Goal: Task Accomplishment & Management: Manage account settings

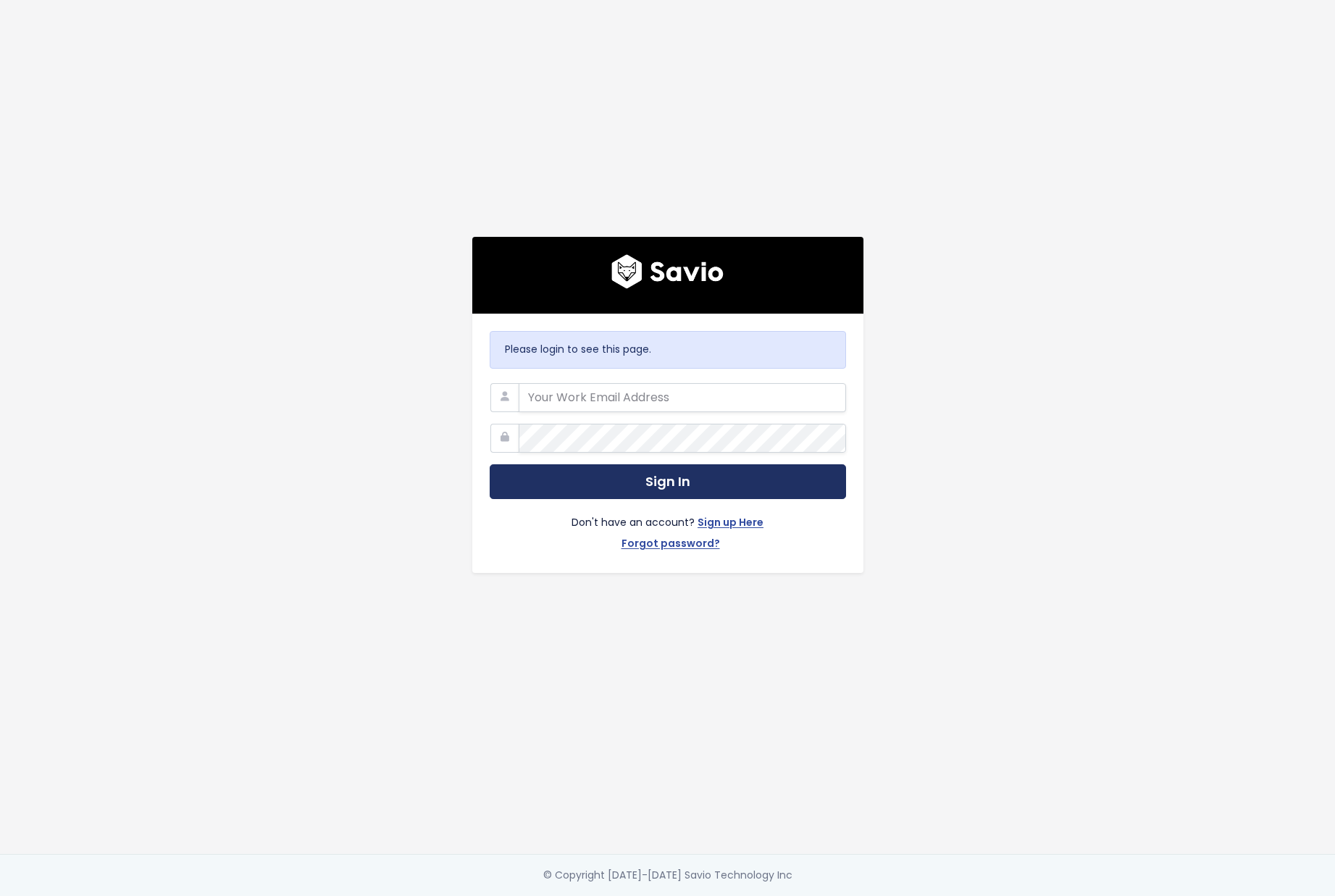
type input "daniel@tai-software.com"
click at [676, 471] on button "Sign In" at bounding box center [667, 482] width 356 height 35
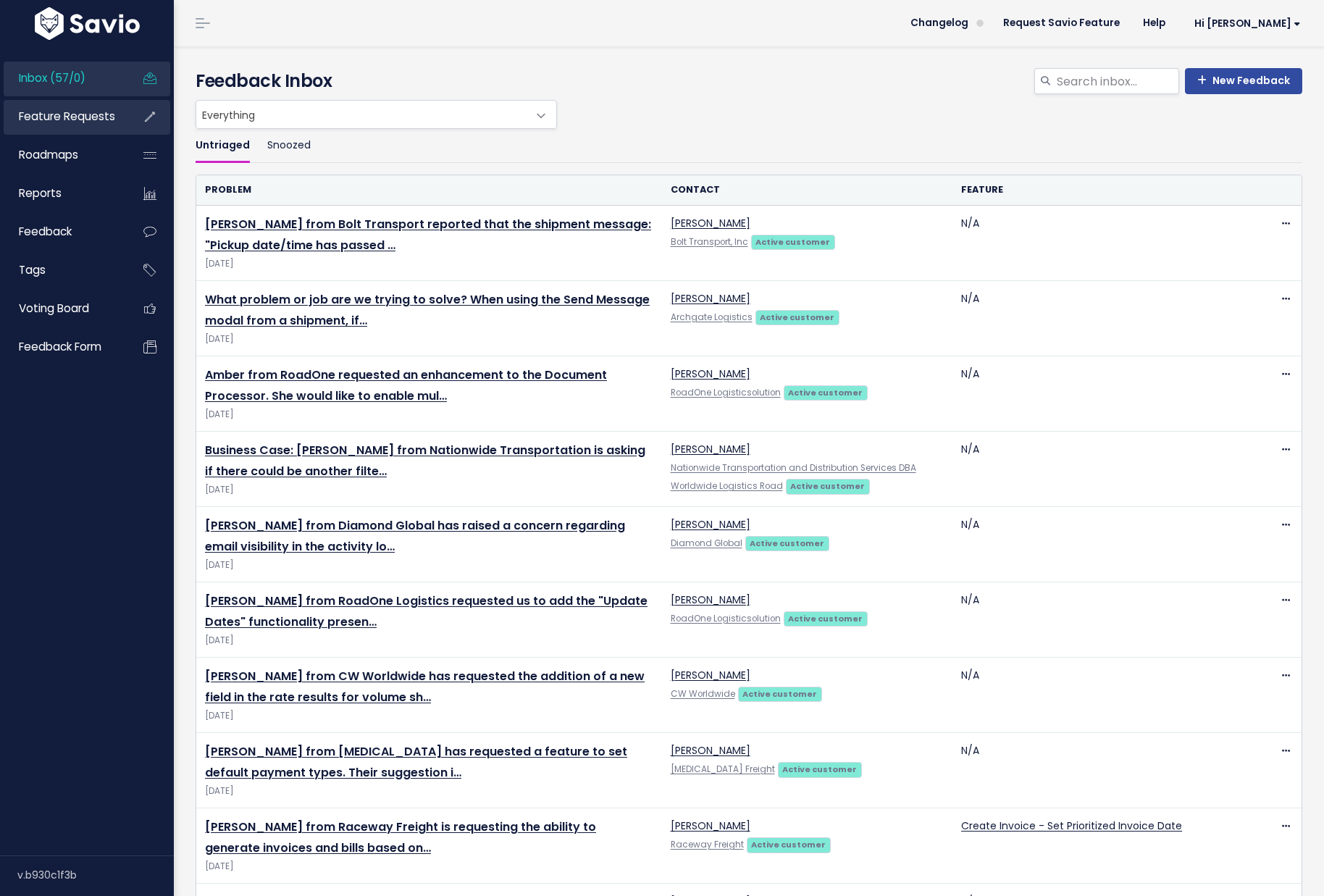
click at [63, 120] on span "Feature Requests" at bounding box center [67, 116] width 96 height 15
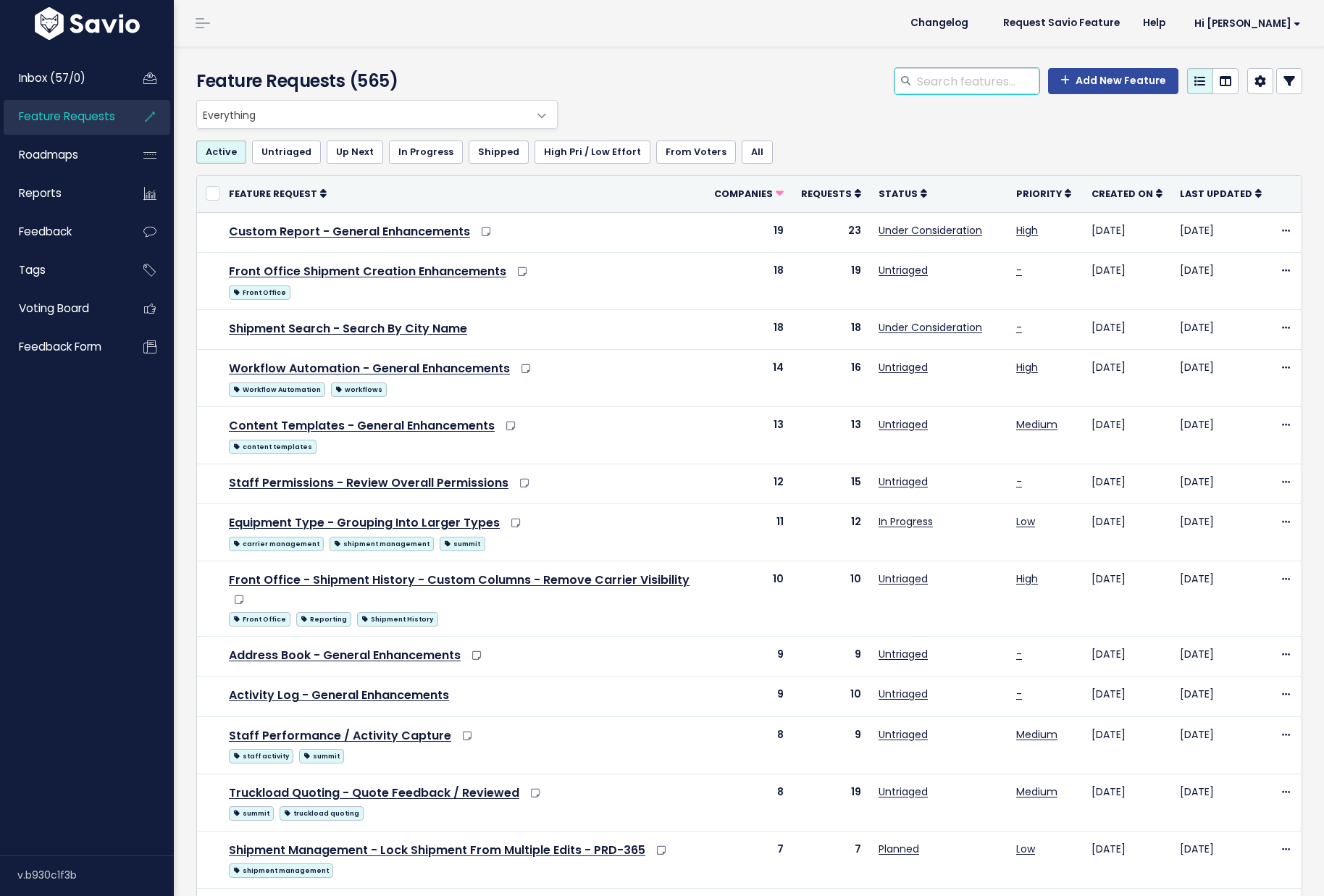
click at [987, 77] on input "search" at bounding box center [977, 81] width 124 height 26
type input "sterling"
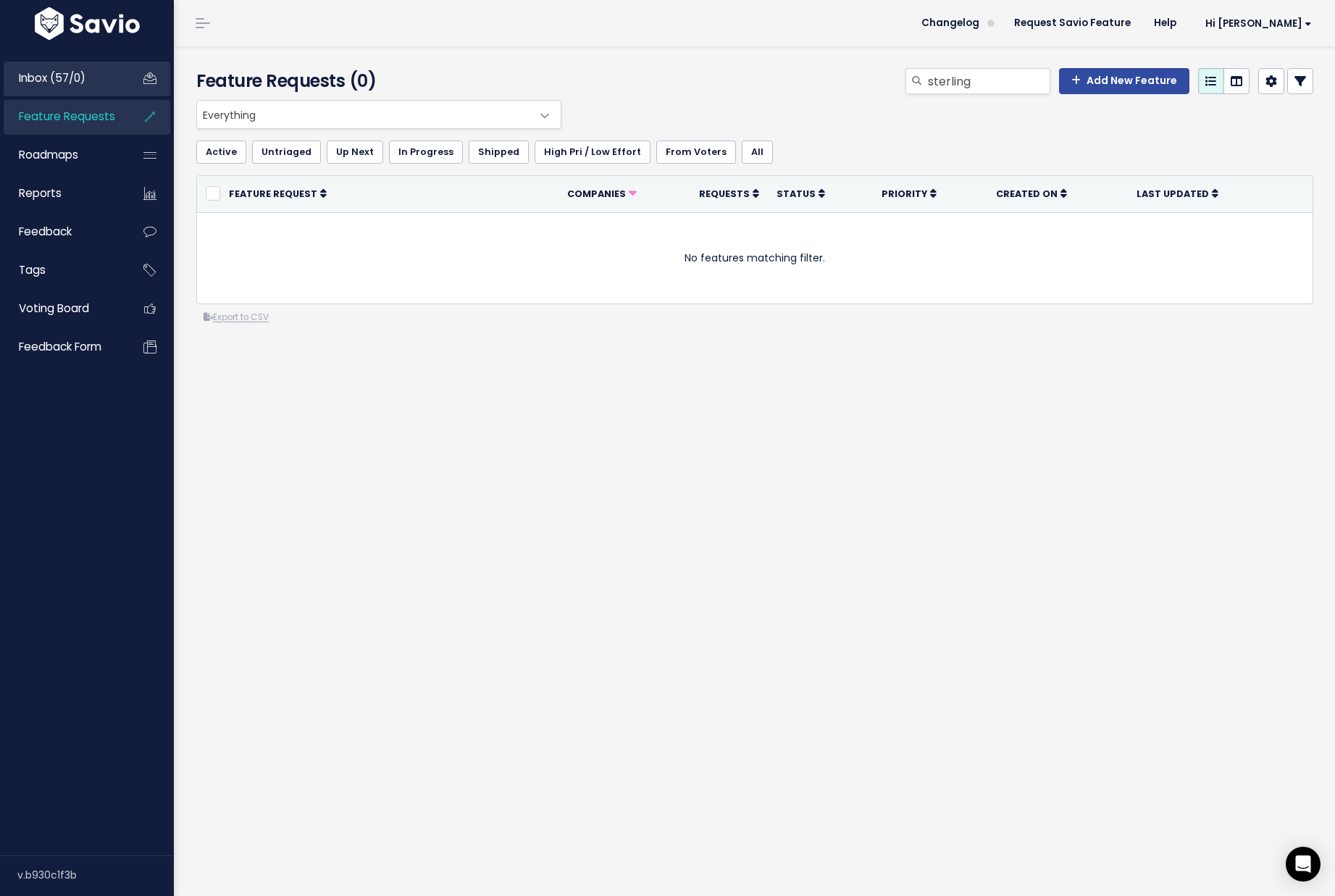
click at [47, 75] on span "Inbox (57/0)" at bounding box center [52, 78] width 66 height 15
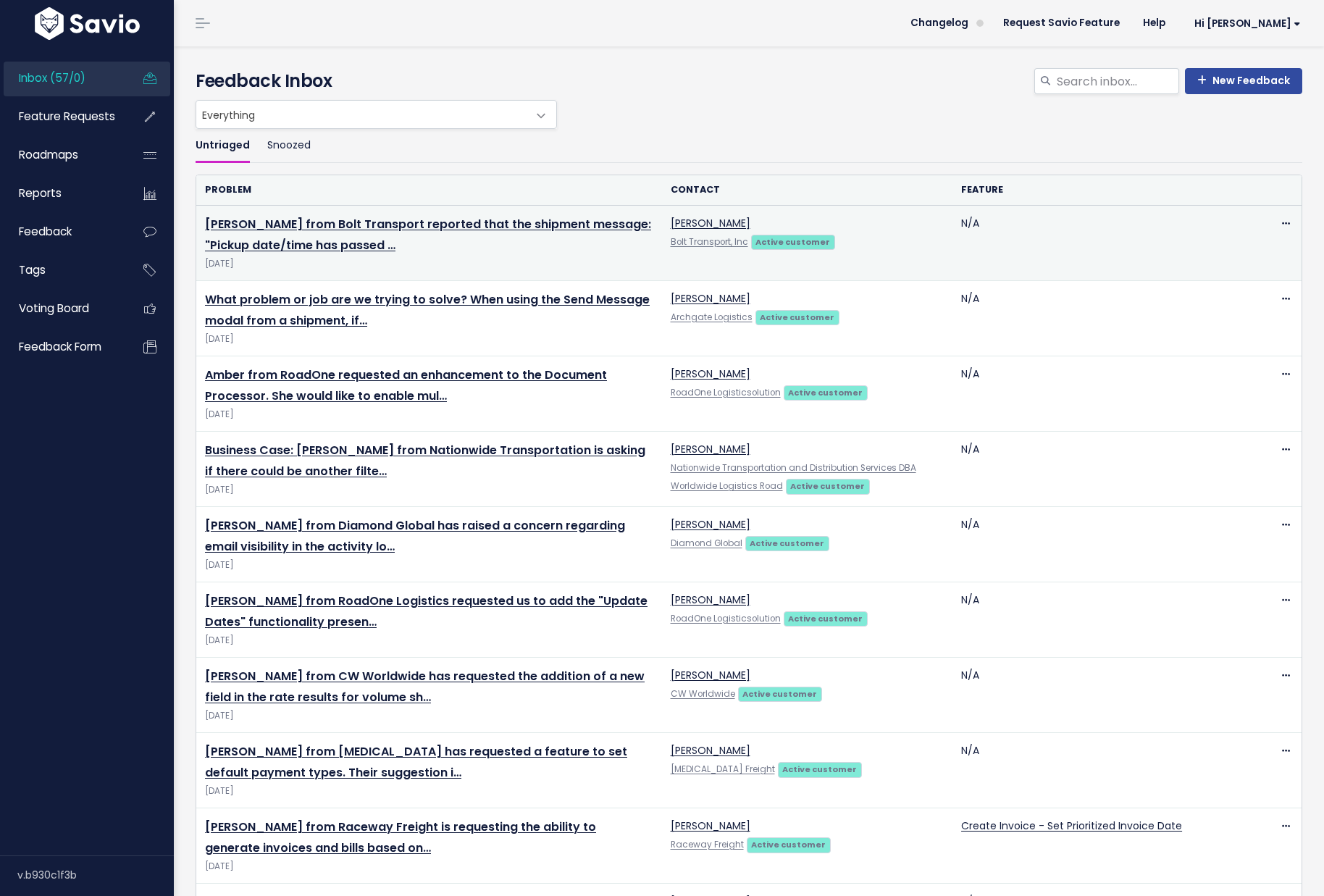
click at [447, 215] on td "[PERSON_NAME] from Bolt Transport reported that the shipment message: "Pickup d…" at bounding box center [429, 243] width 465 height 75
click at [453, 224] on link "[PERSON_NAME] from Bolt Transport reported that the shipment message: "Pickup d…" at bounding box center [428, 234] width 446 height 37
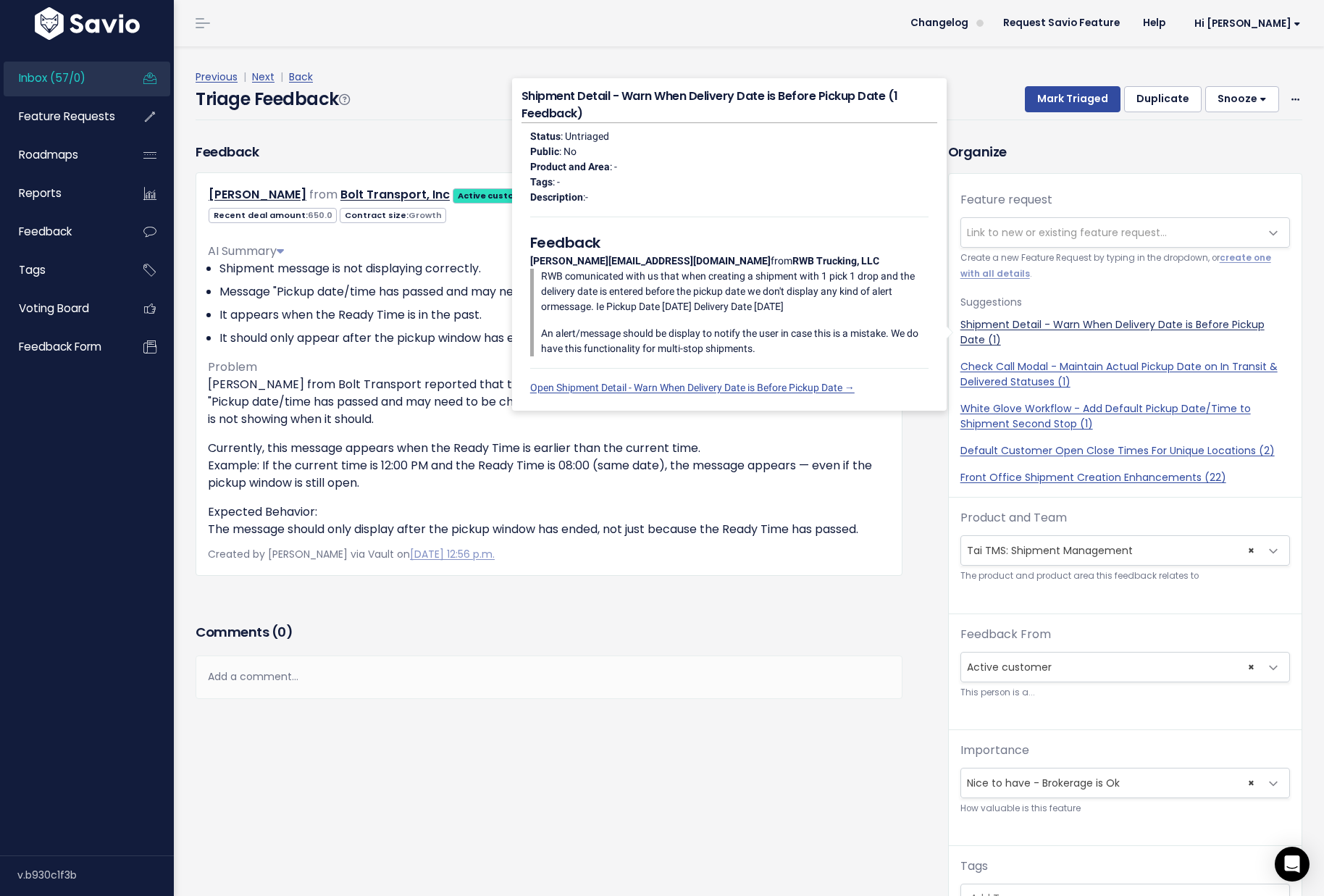
click at [1083, 327] on link "Shipment Detail - Warn When Delivery Date is Before Pickup Date (1)" at bounding box center [1124, 333] width 329 height 31
select select "57244"
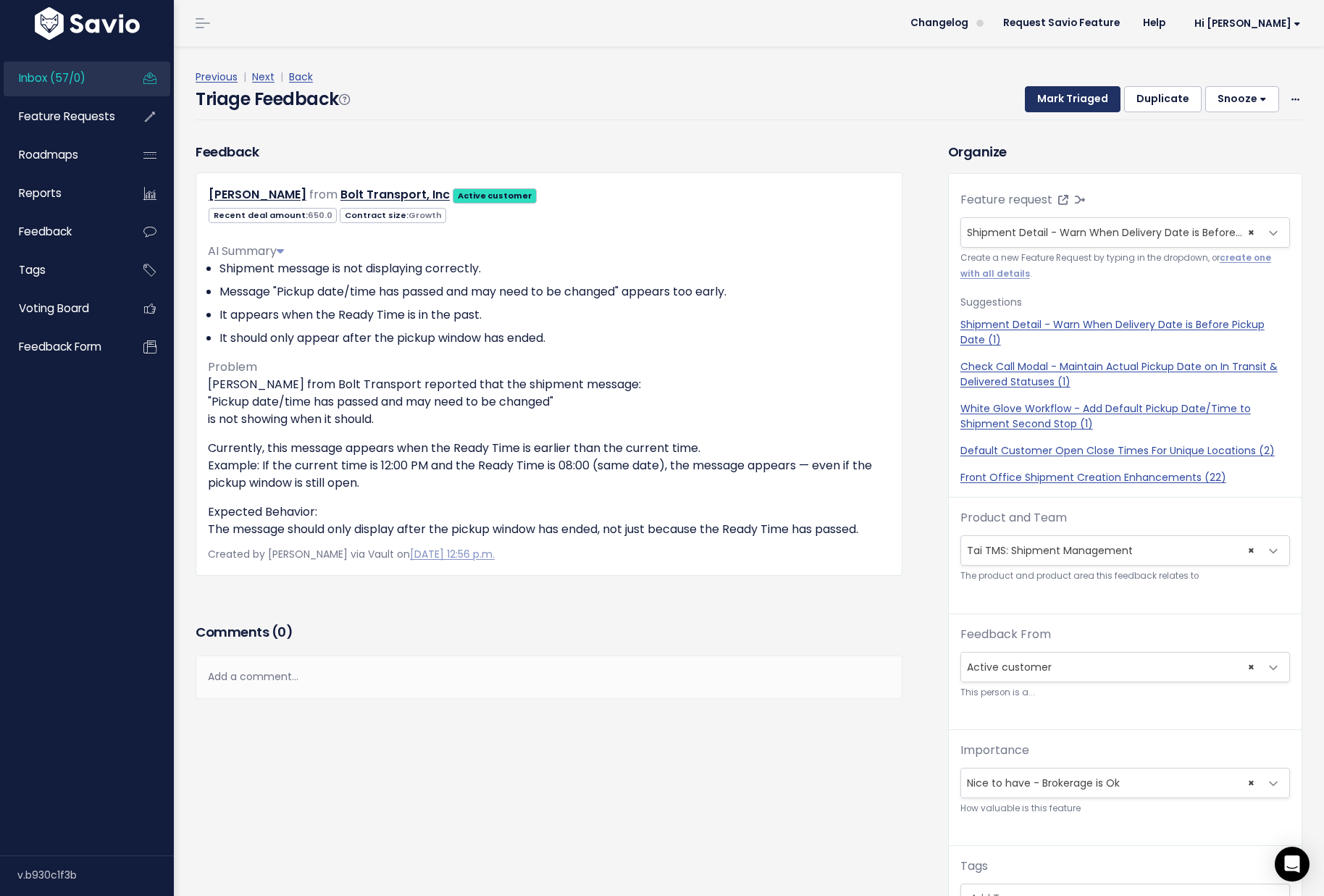
click at [1052, 99] on button "Mark Triaged" at bounding box center [1073, 99] width 96 height 26
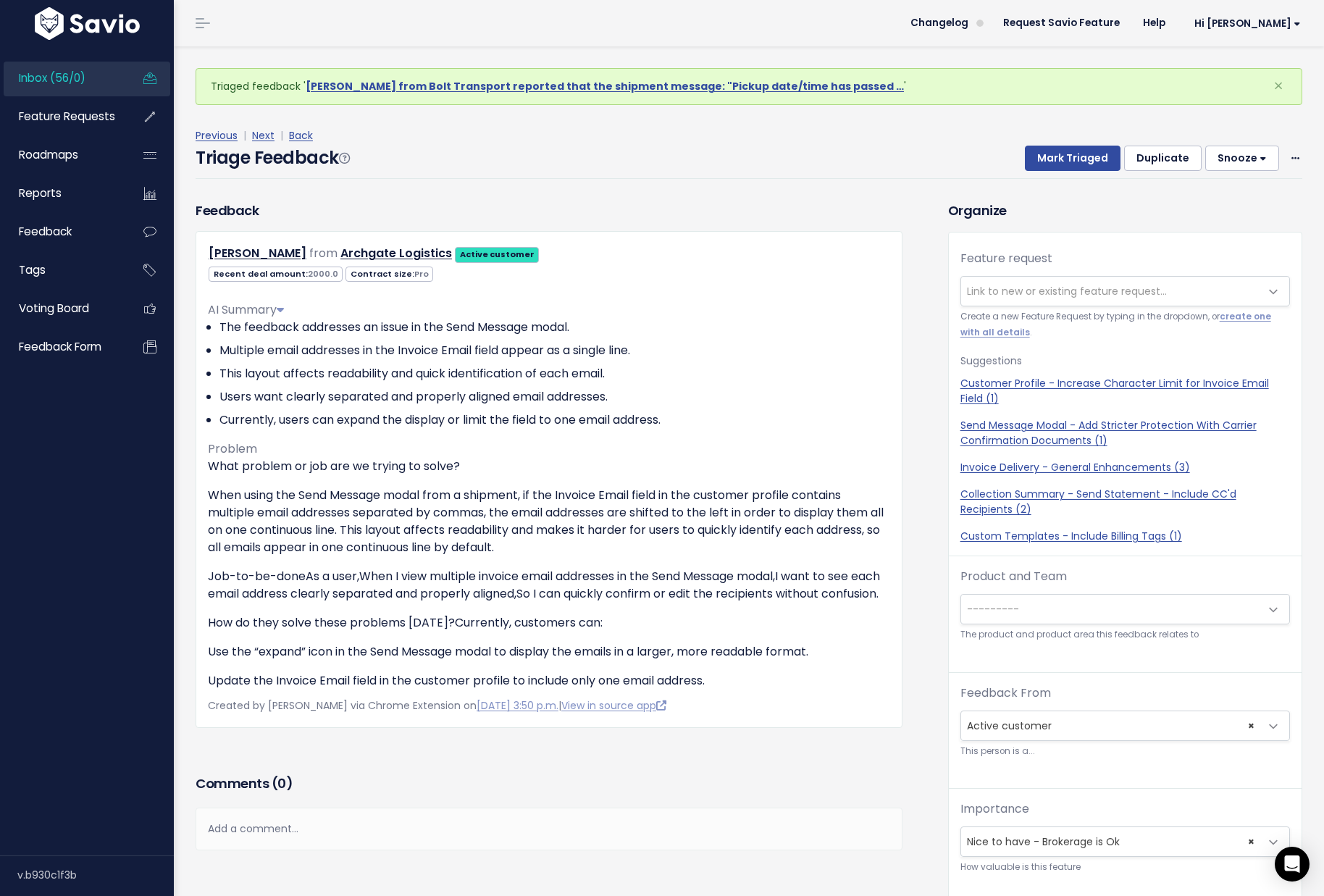
click at [981, 293] on span "Link to new or existing feature request..." at bounding box center [1066, 291] width 200 height 14
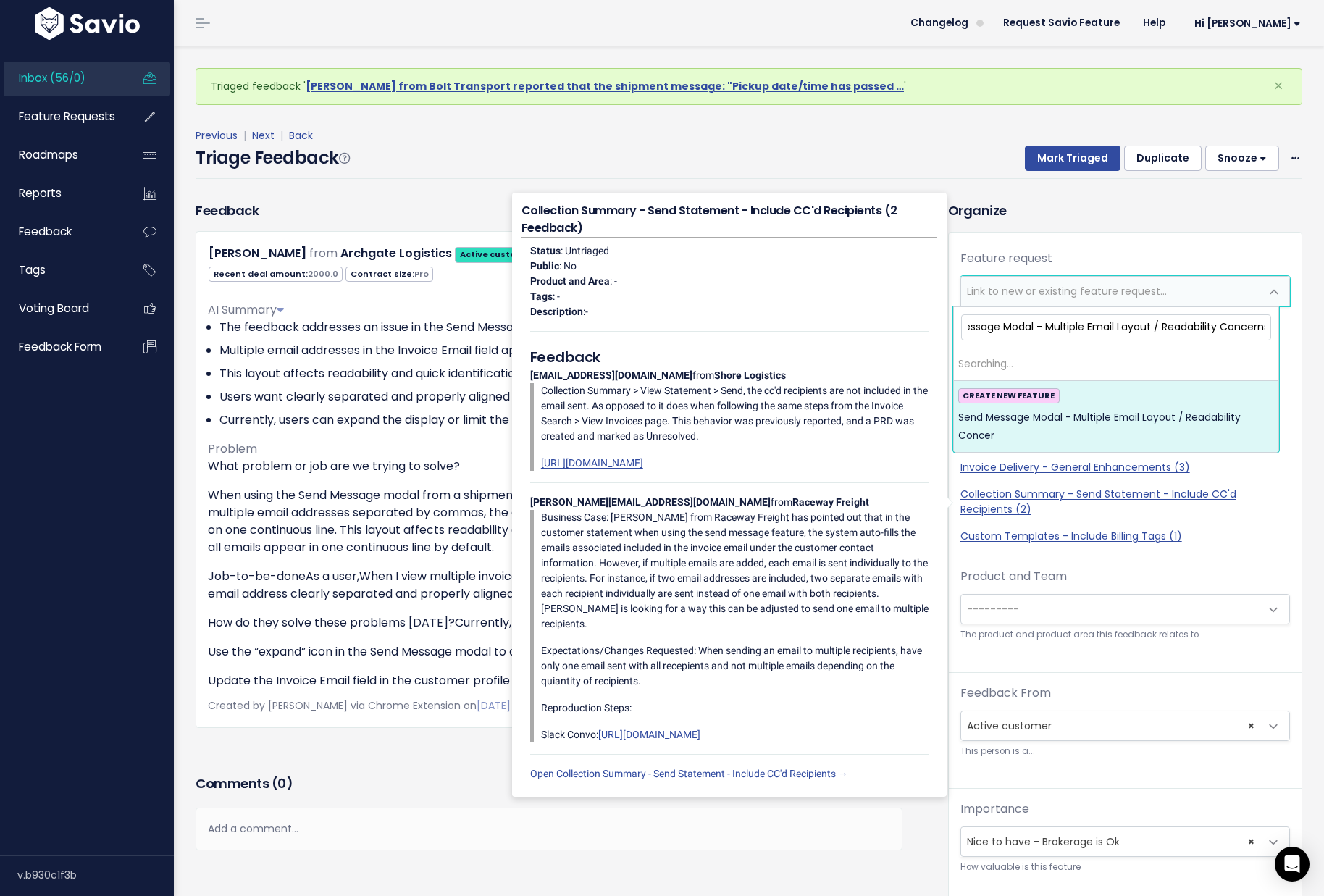
scroll to position [0, 46]
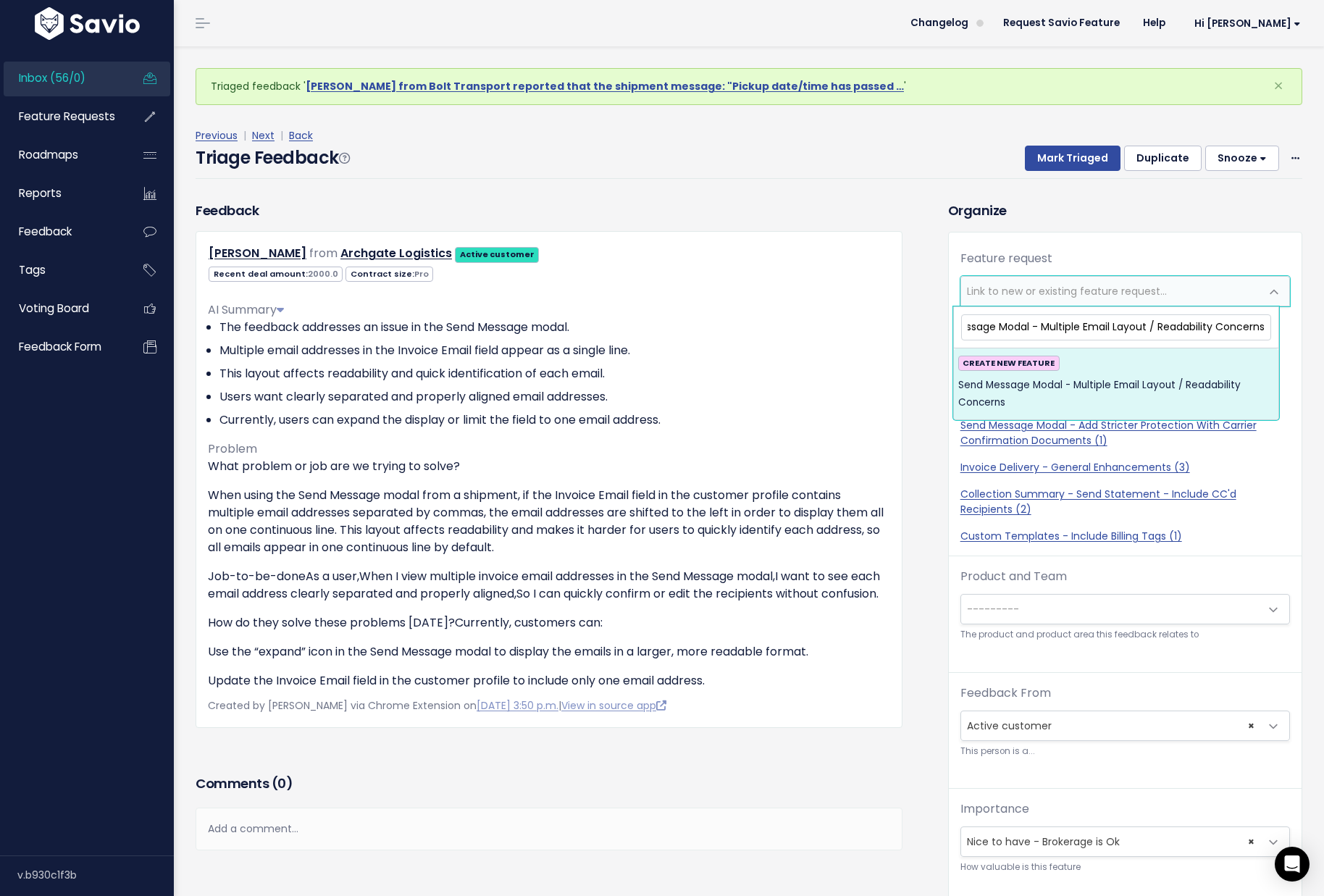
type input "Send Message Modal - Multiple Email Layout / Readability Concerns"
click at [1016, 391] on span "Send Message Modal - Multiple Email Layout / Readability Concerns" at bounding box center [1115, 393] width 316 height 35
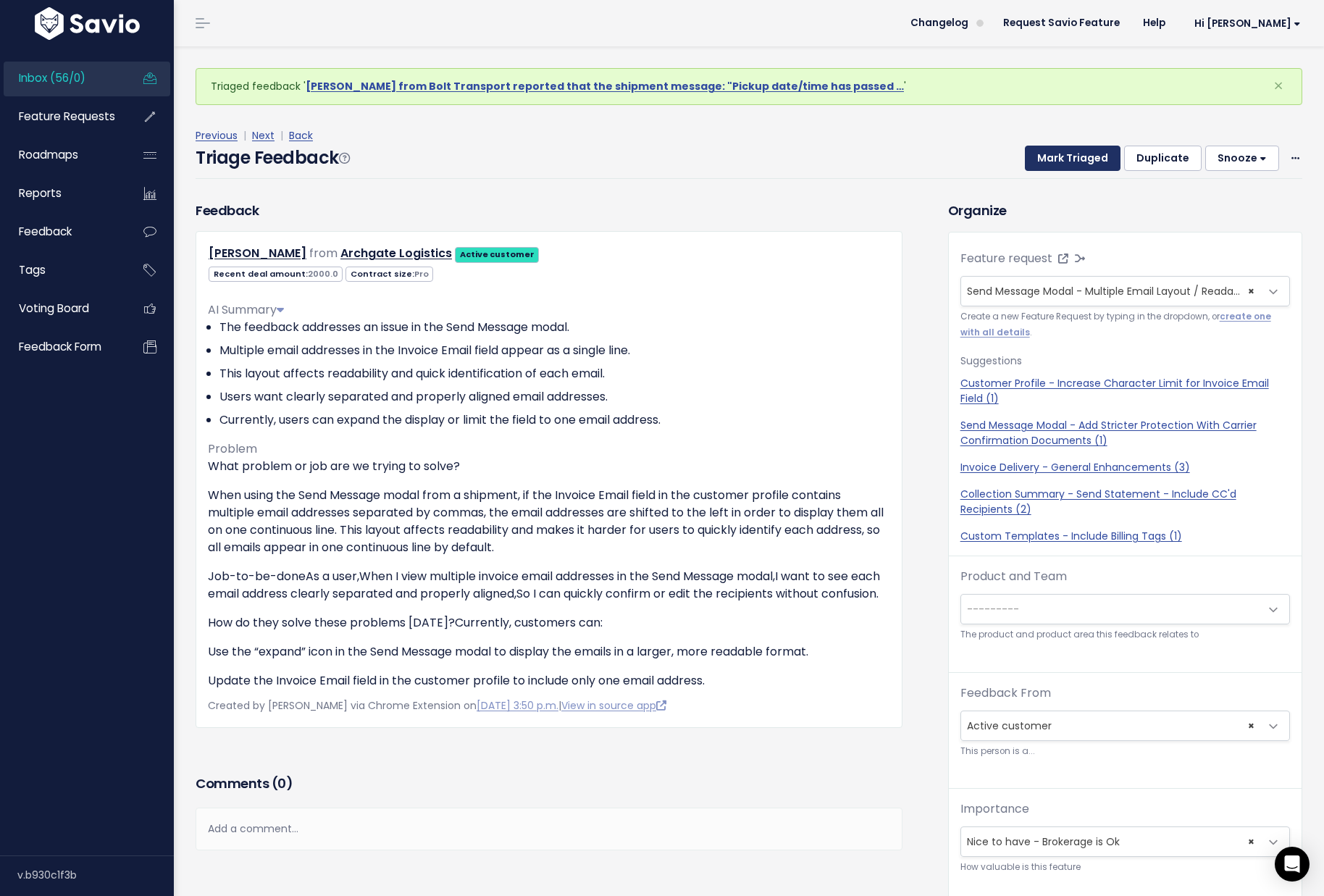
click at [1081, 163] on button "Mark Triaged" at bounding box center [1073, 158] width 96 height 26
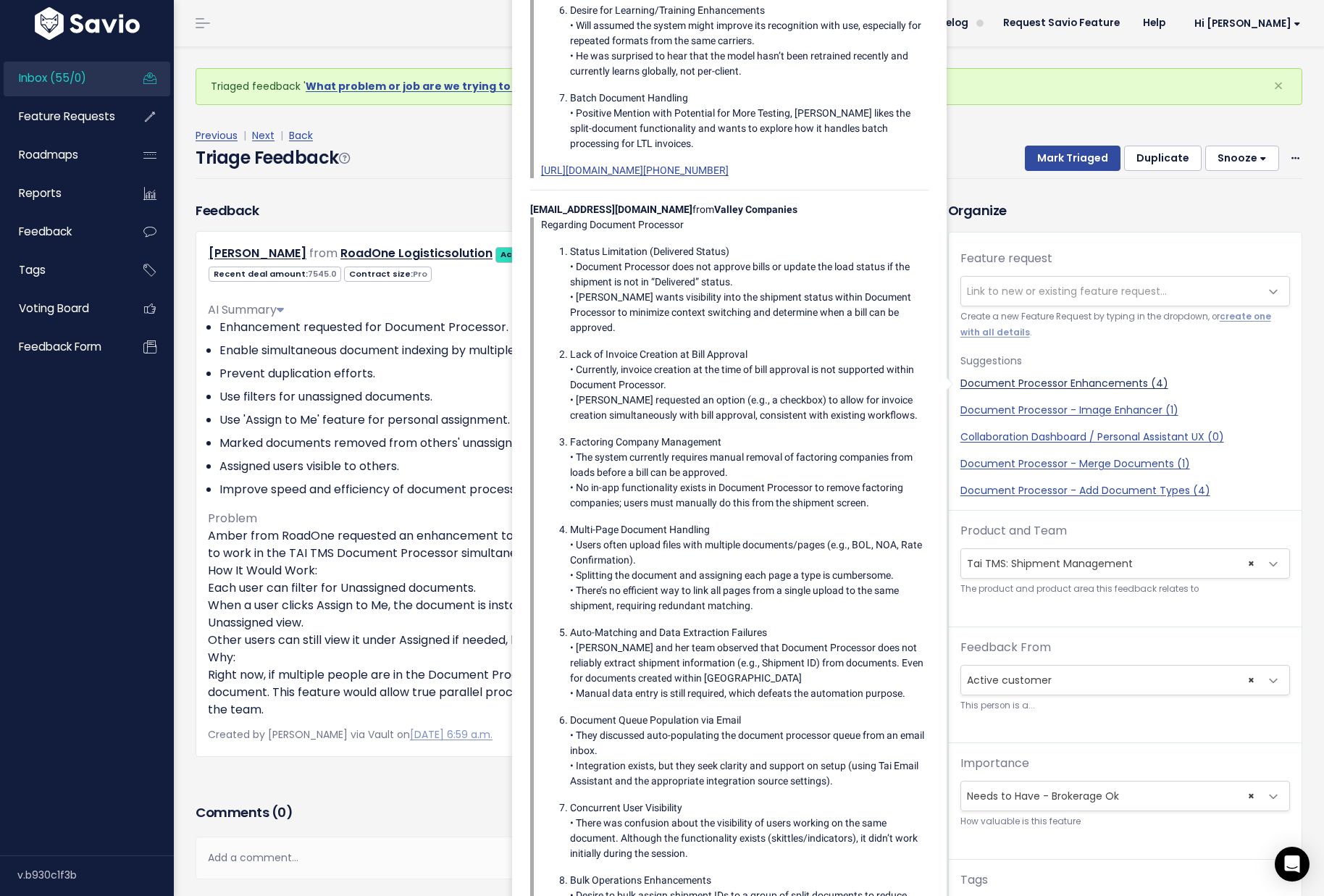
click at [1064, 381] on link "Document Processor Enhancements (4)" at bounding box center [1124, 384] width 329 height 15
select select "60576"
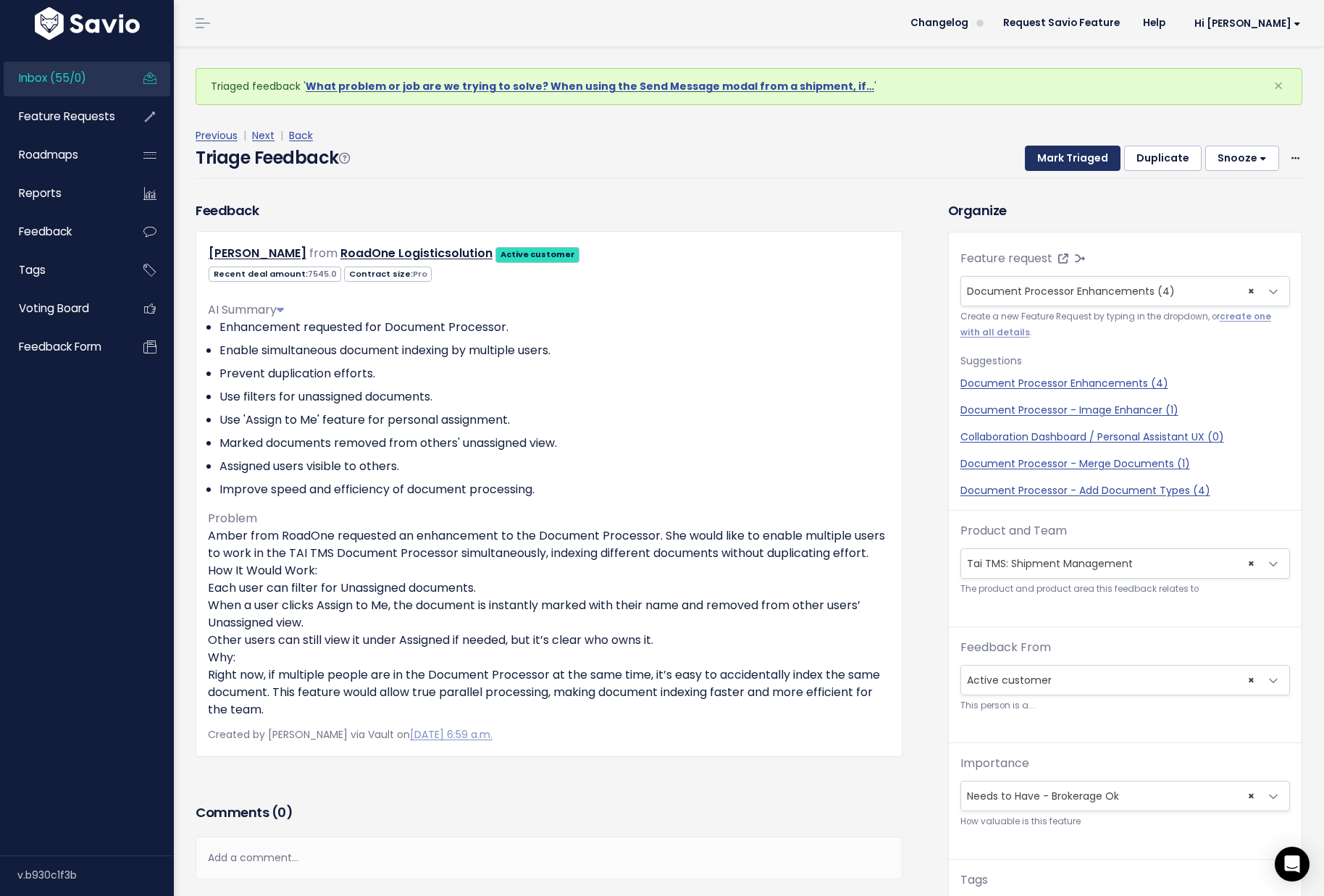
click at [1070, 164] on button "Mark Triaged" at bounding box center [1073, 158] width 96 height 26
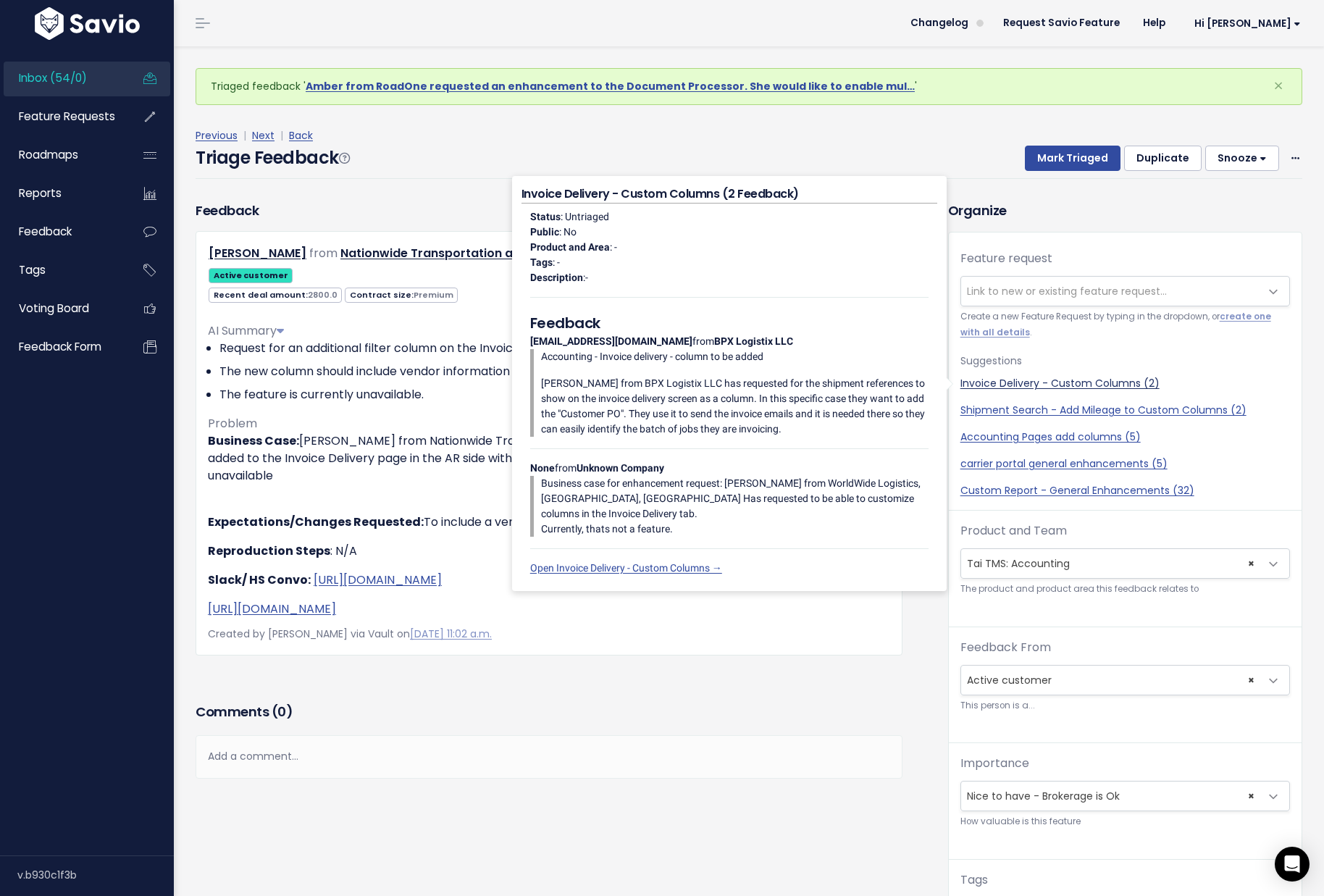
click at [1091, 381] on link "Invoice Delivery - Custom Columns (2)" at bounding box center [1124, 384] width 329 height 15
select select "47101"
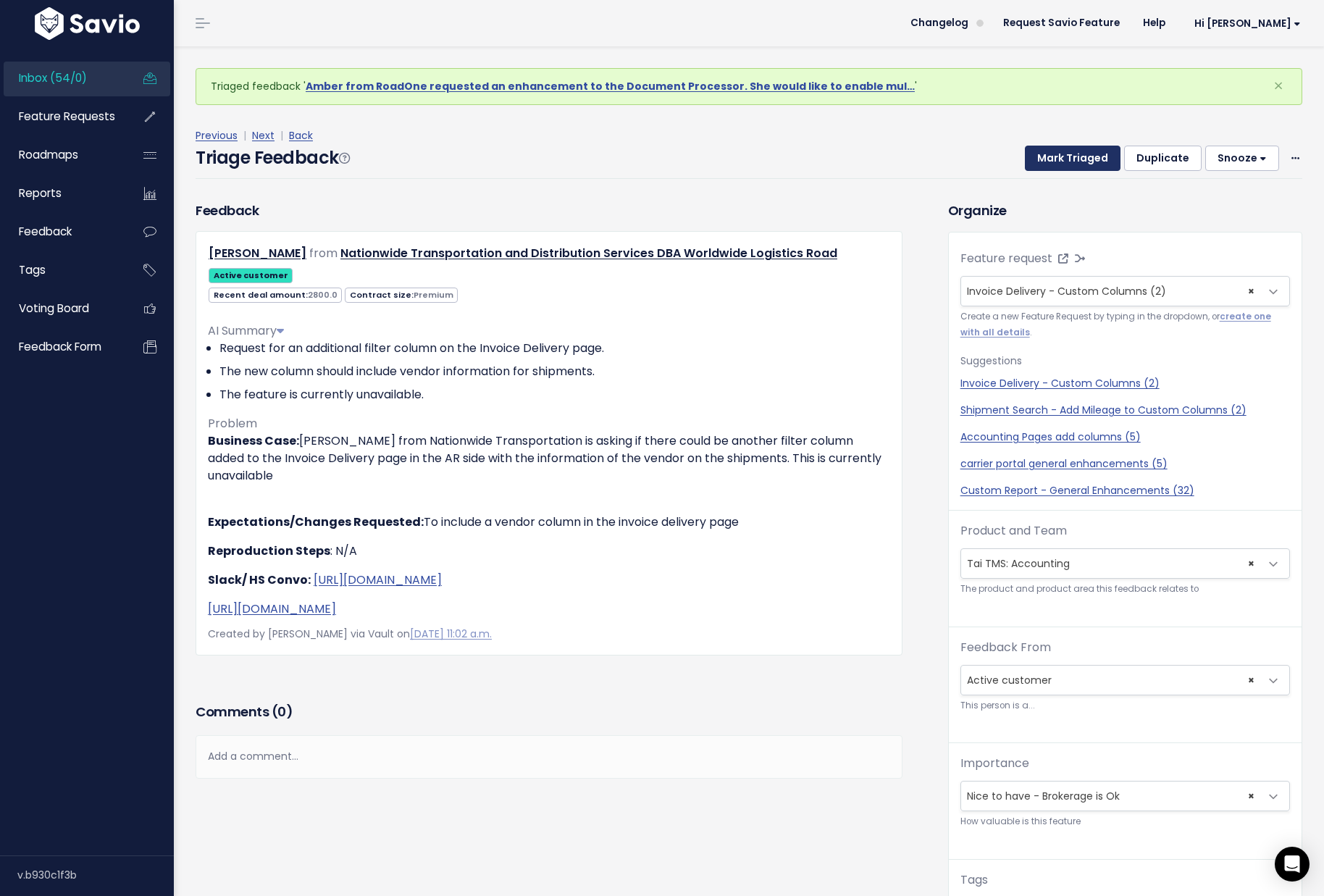
click at [1071, 154] on button "Mark Triaged" at bounding box center [1073, 158] width 96 height 26
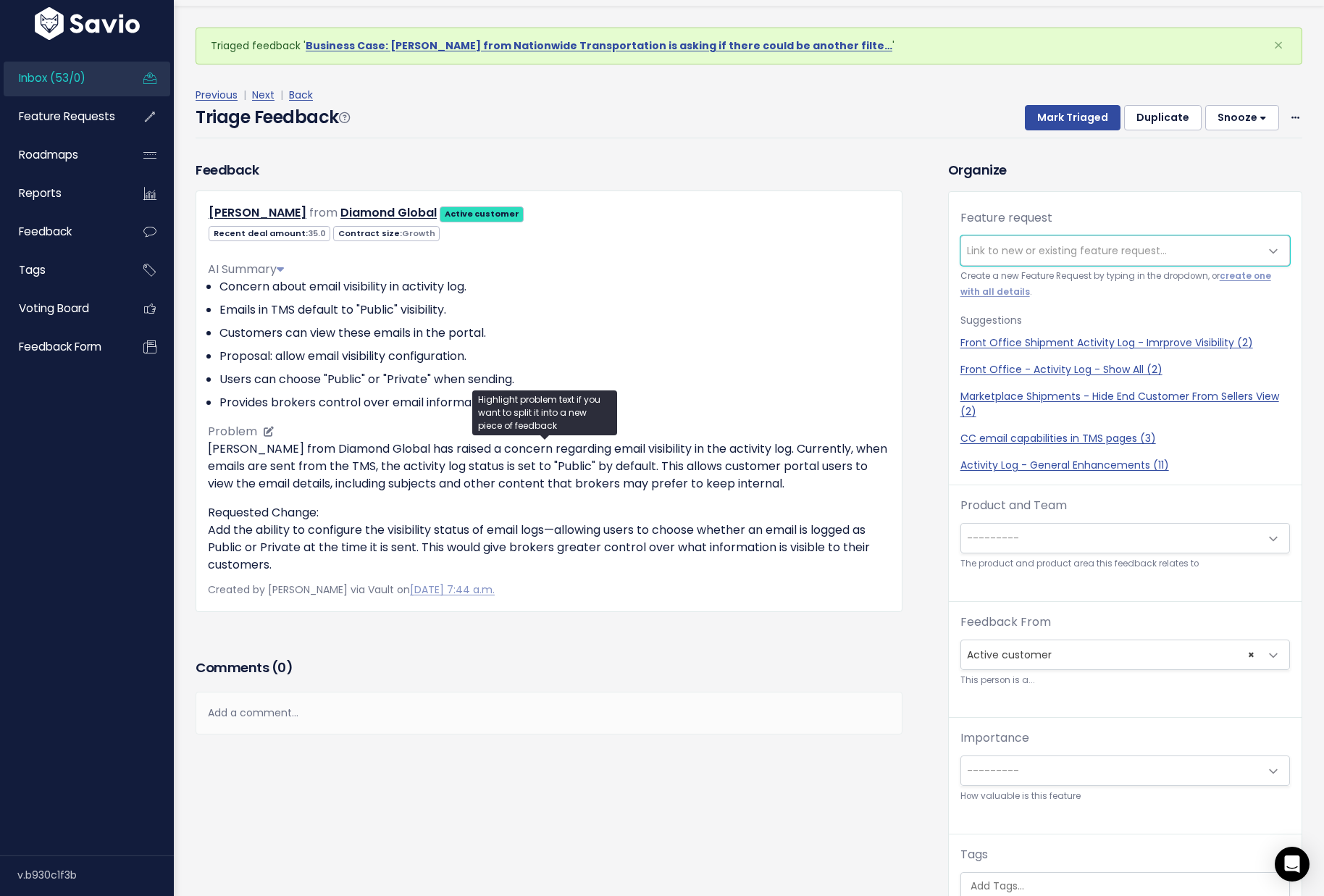
scroll to position [48, 0]
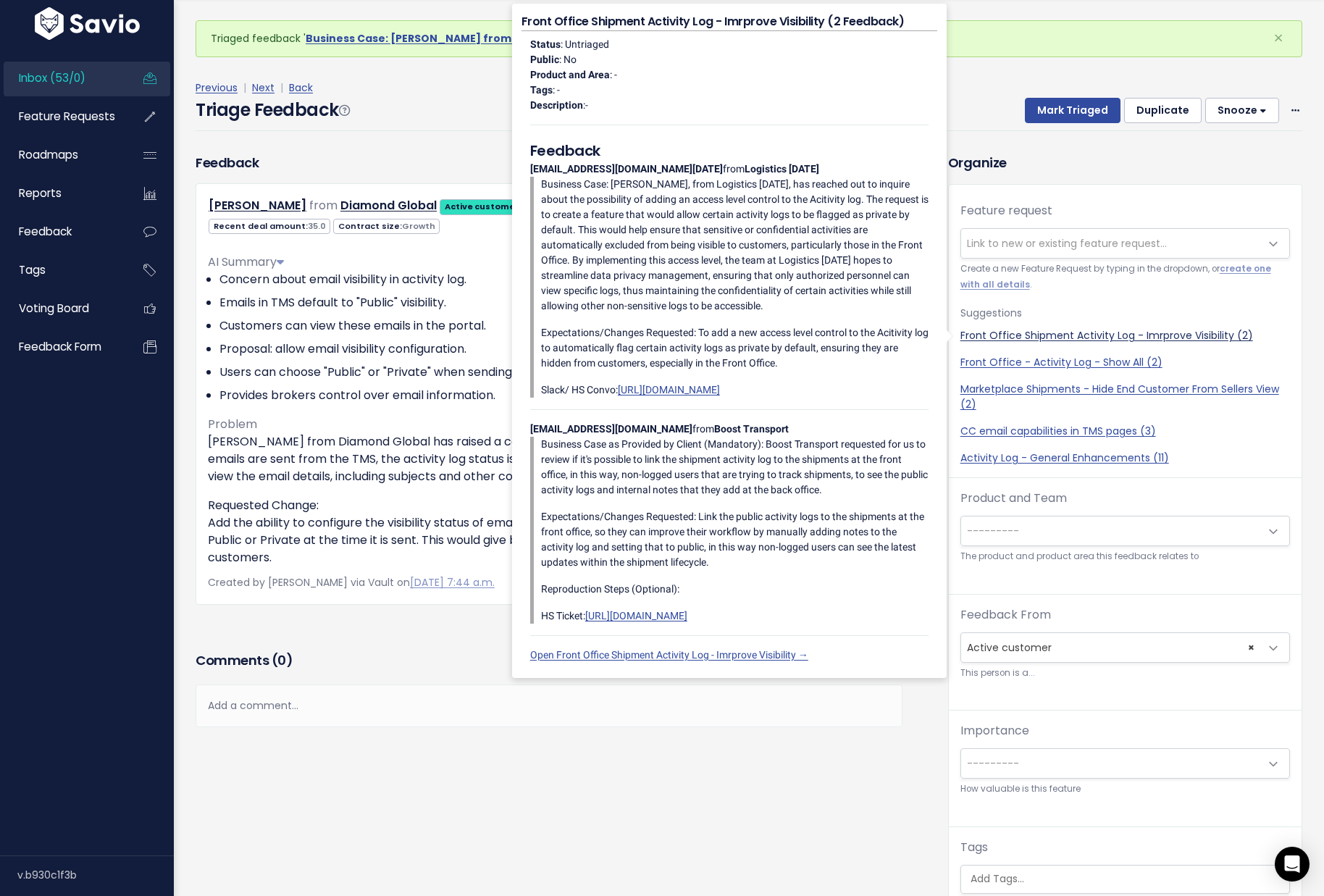
click at [1176, 336] on link "Front Office Shipment Activity Log - Imrprove Visibility (2)" at bounding box center [1124, 336] width 329 height 15
select select "47396"
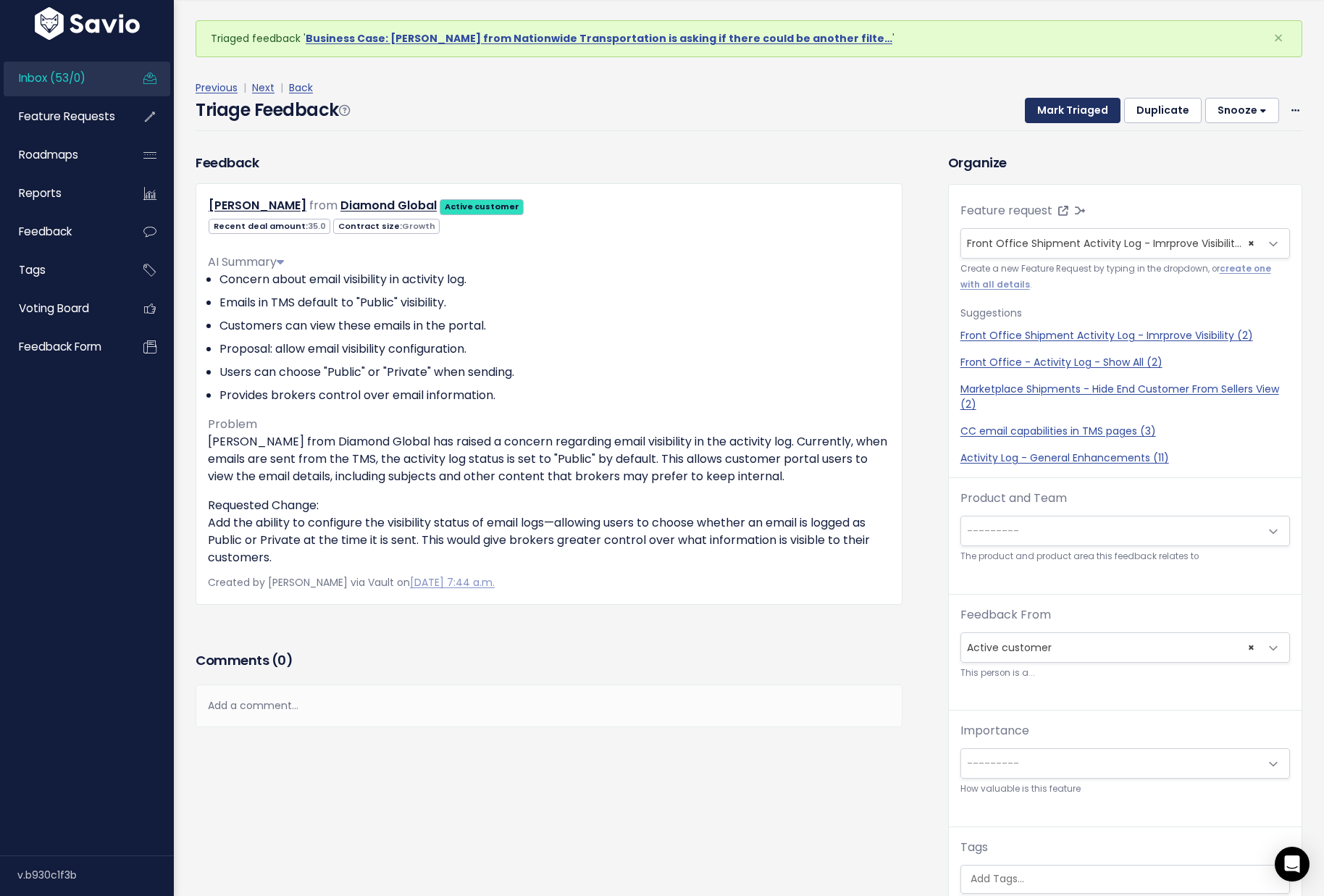
click at [1043, 114] on button "Mark Triaged" at bounding box center [1073, 110] width 96 height 26
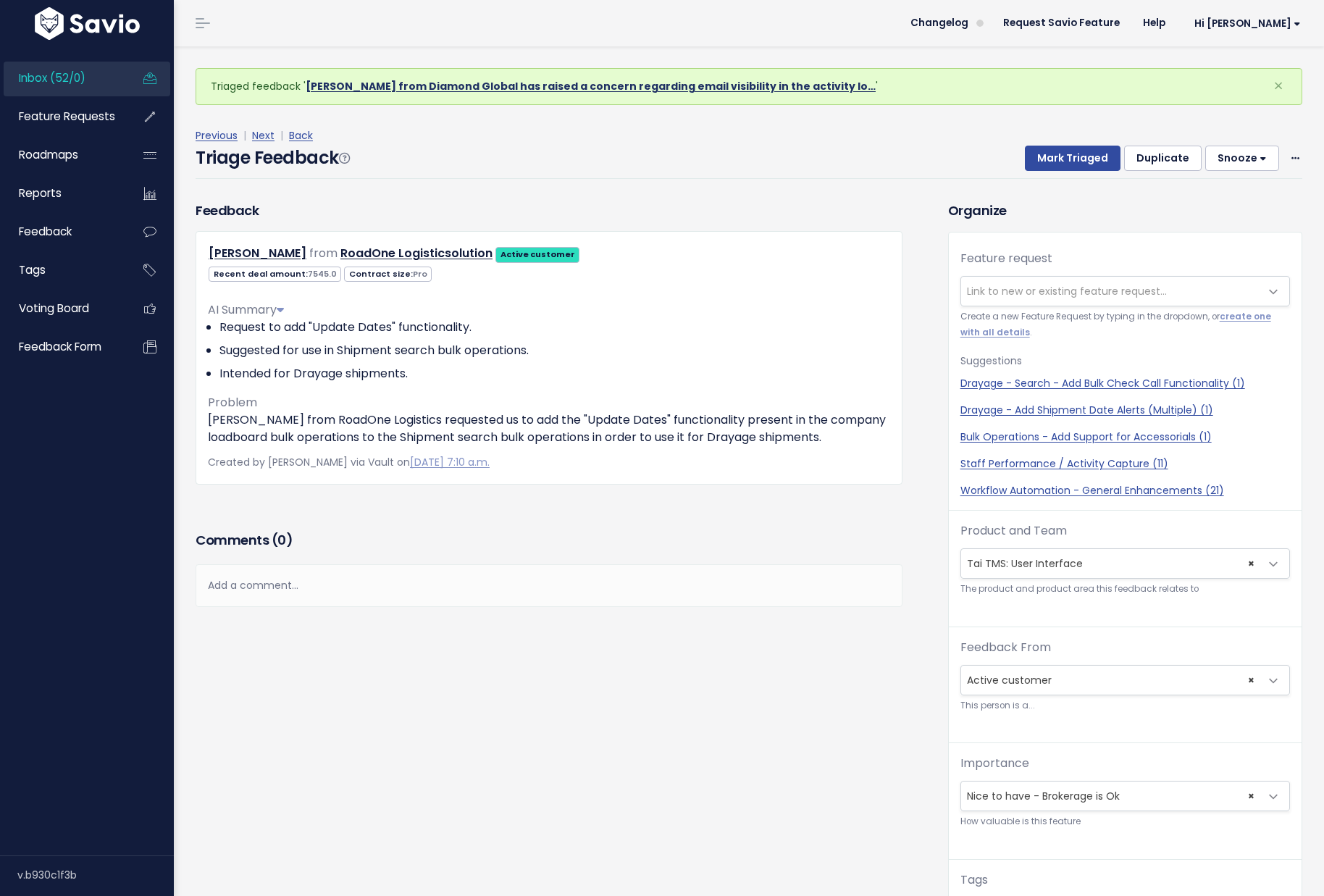
click at [401, 87] on link "Sara Diamond from Diamond Global has raised a concern regarding email visibilit…" at bounding box center [590, 85] width 570 height 14
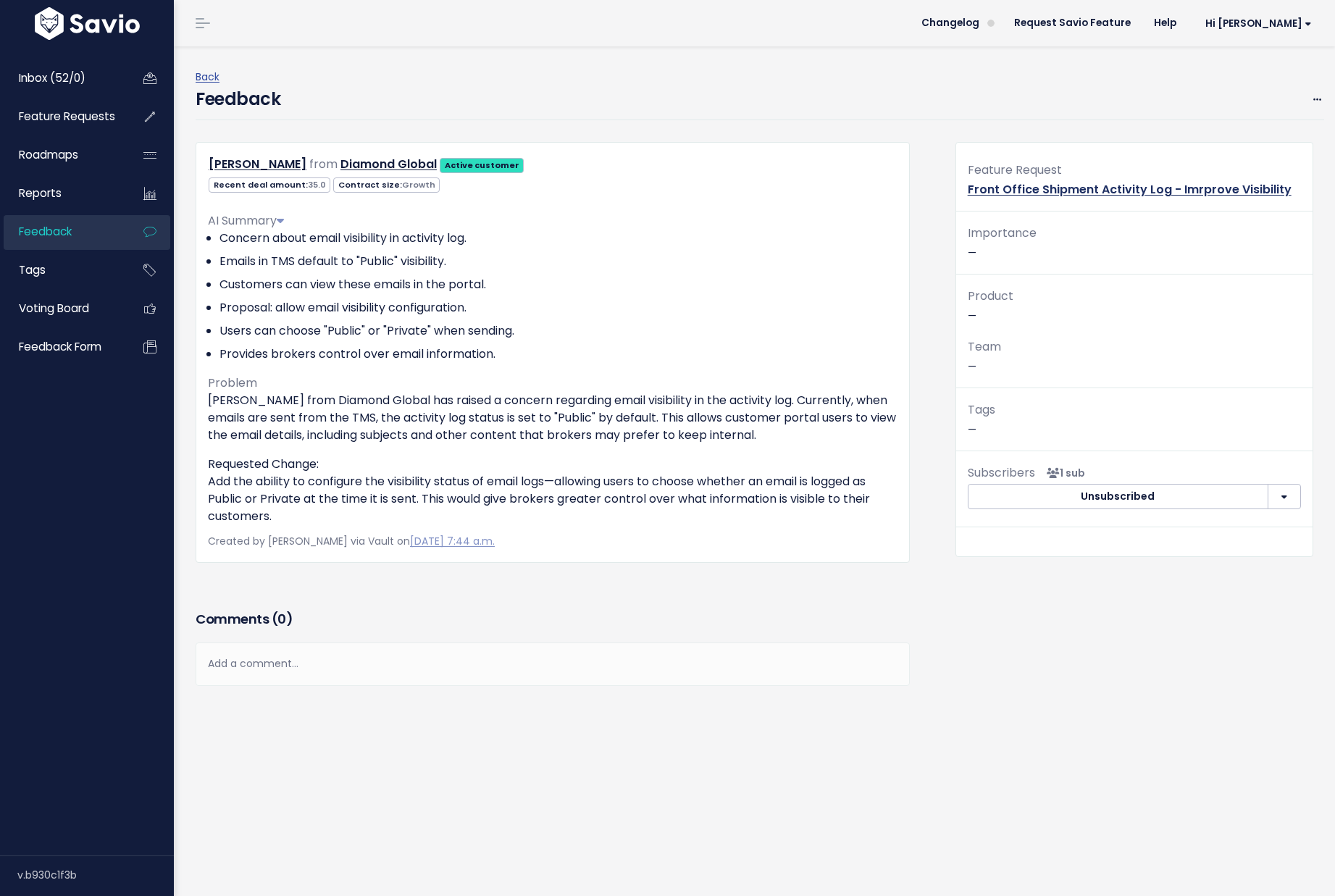
click at [1138, 190] on link "Front Office Shipment Activity Log - Imrprove Visibility" at bounding box center [1129, 189] width 323 height 16
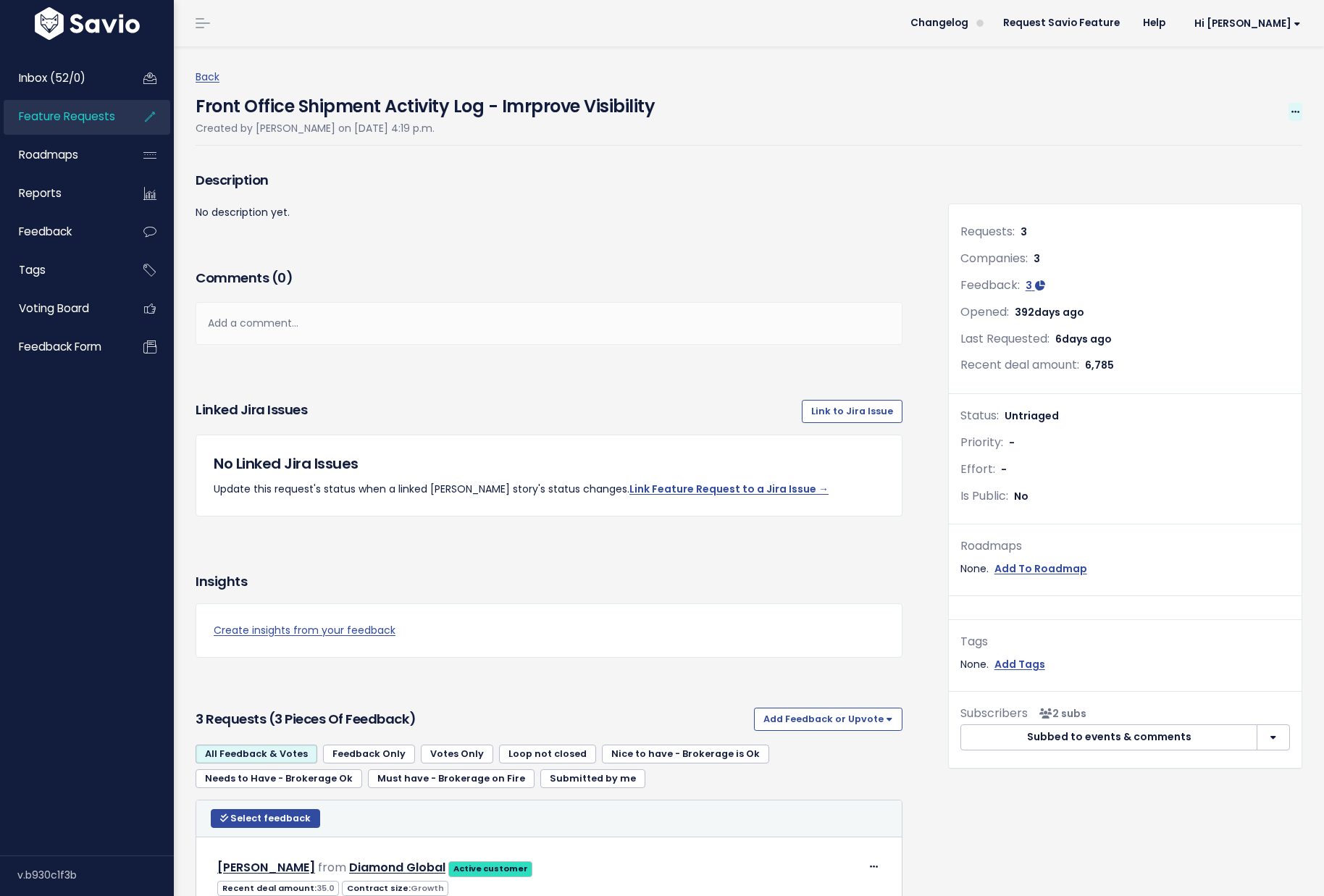
click at [1291, 115] on icon at bounding box center [1295, 112] width 8 height 10
click at [1227, 152] on link "Edit" at bounding box center [1246, 152] width 107 height 28
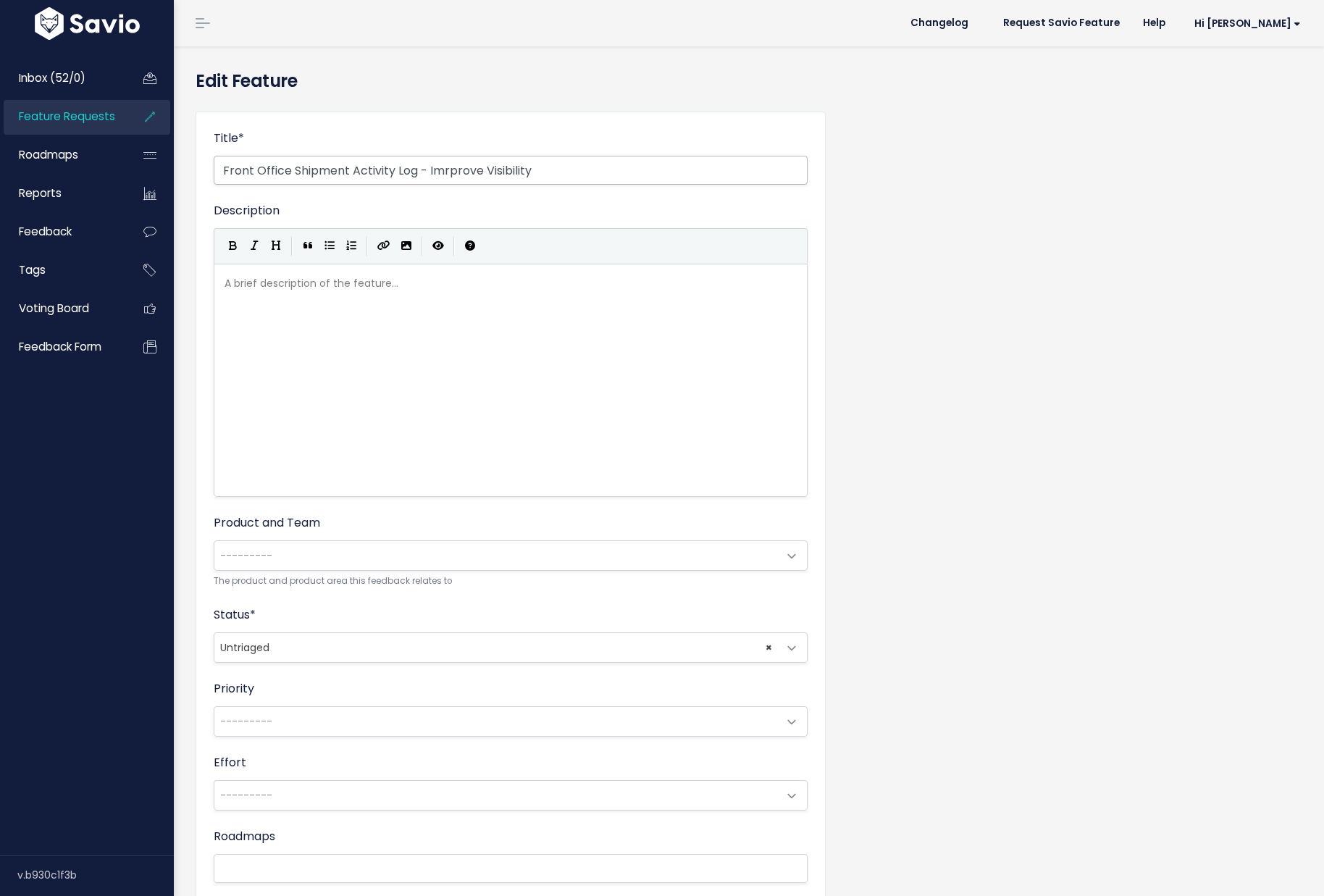
click at [453, 173] on input "Front Office Shipment Activity Log - Imrprove Visibility" at bounding box center [510, 170] width 594 height 29
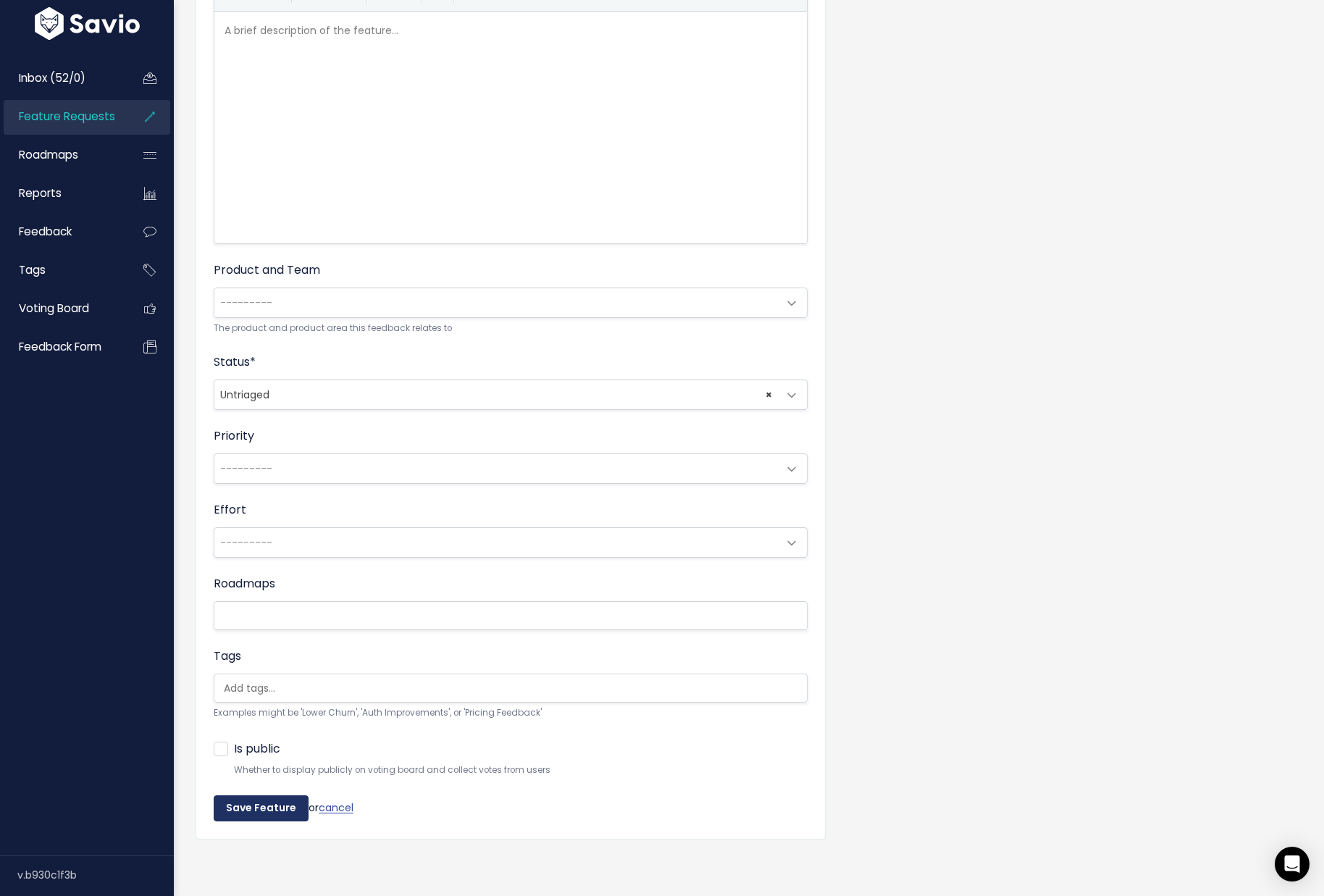
type input "Front Office Shipment Activity Log - Improve Visibility"
click at [244, 795] on input "Save Feature" at bounding box center [261, 808] width 95 height 26
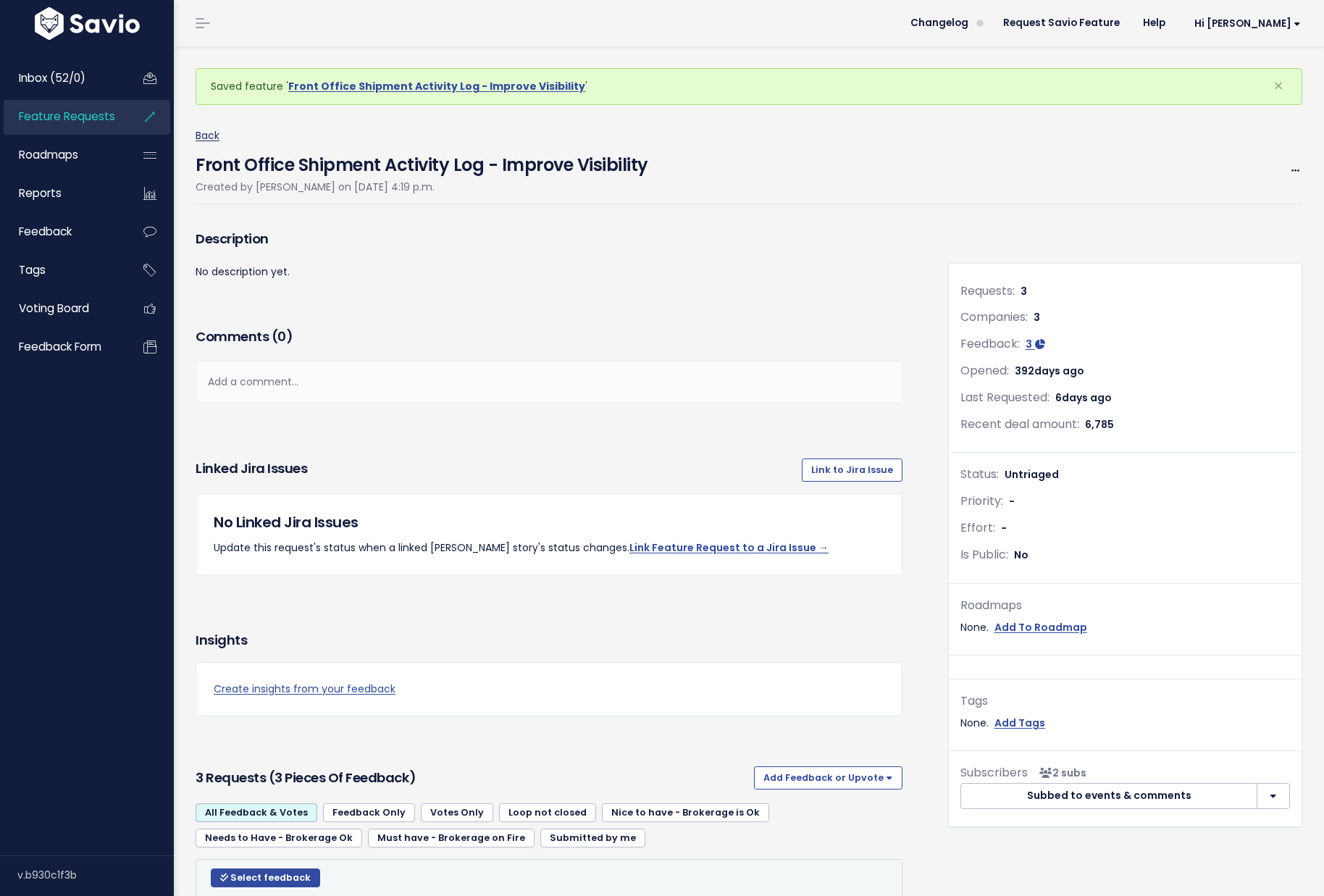
click at [217, 131] on link "Back" at bounding box center [207, 135] width 24 height 14
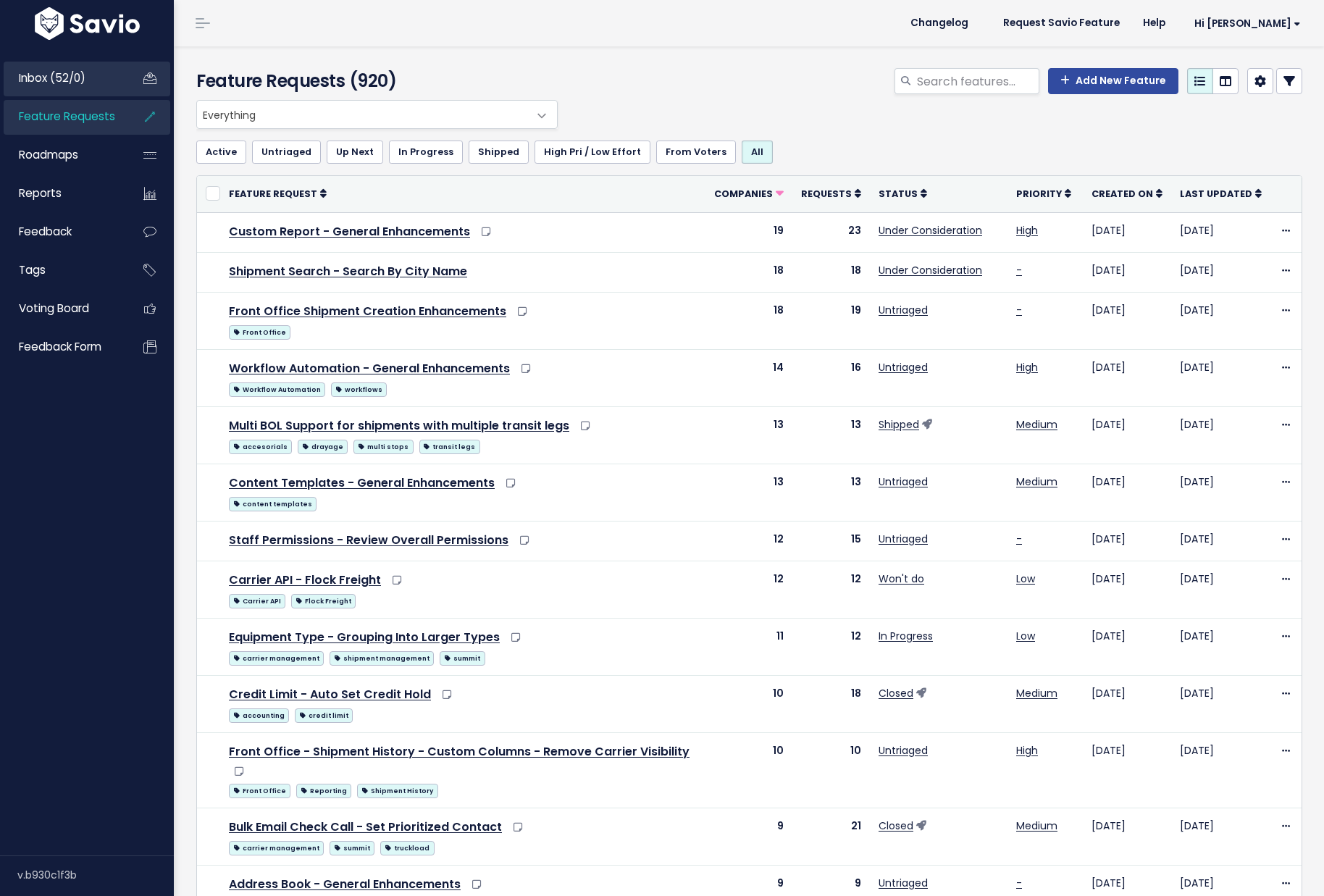
click at [74, 83] on span "Inbox (52/0)" at bounding box center [52, 78] width 66 height 15
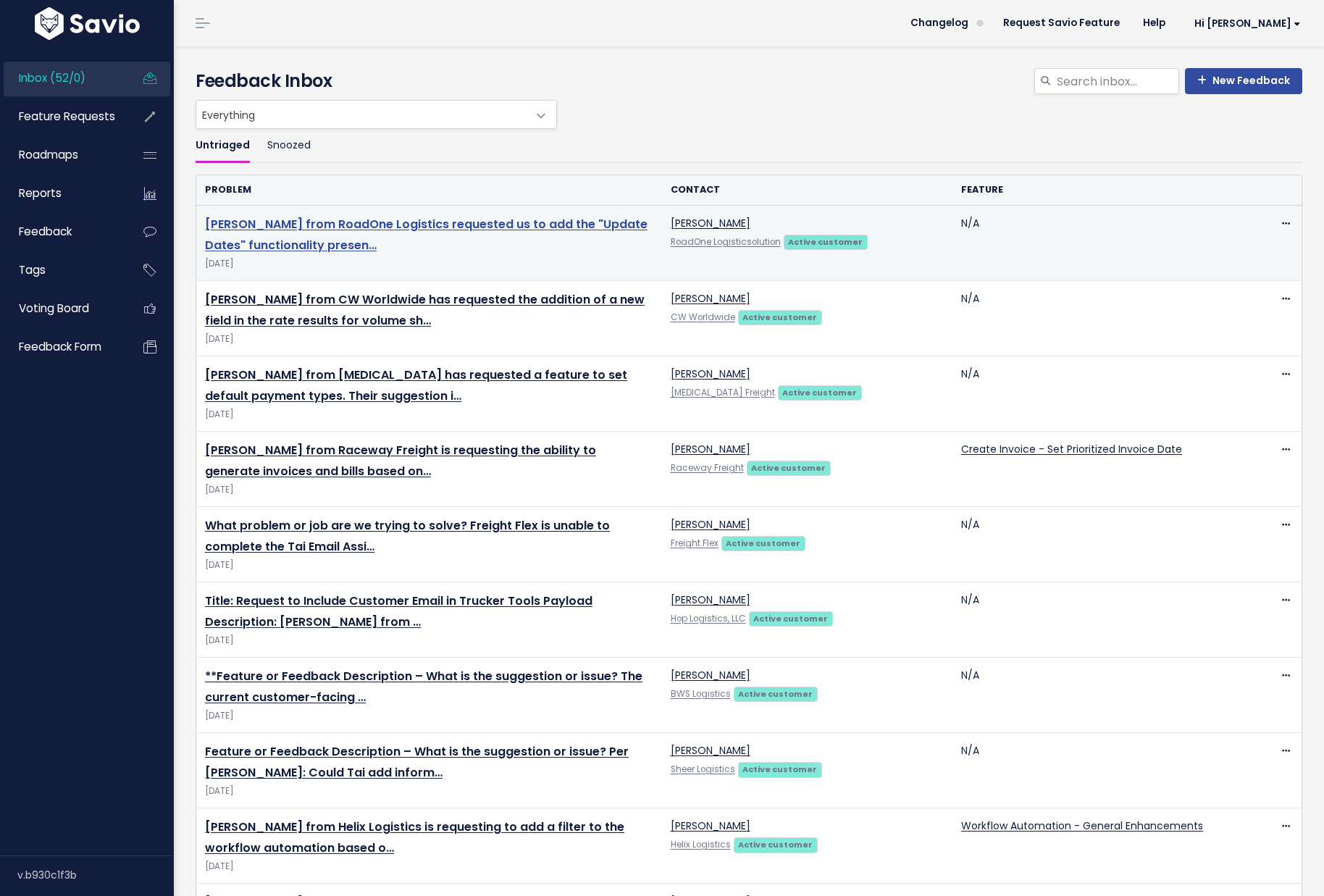
click at [324, 224] on link "[PERSON_NAME] from RoadOne Logistics requested us to add the "Update Dates" fun…" at bounding box center [426, 234] width 442 height 37
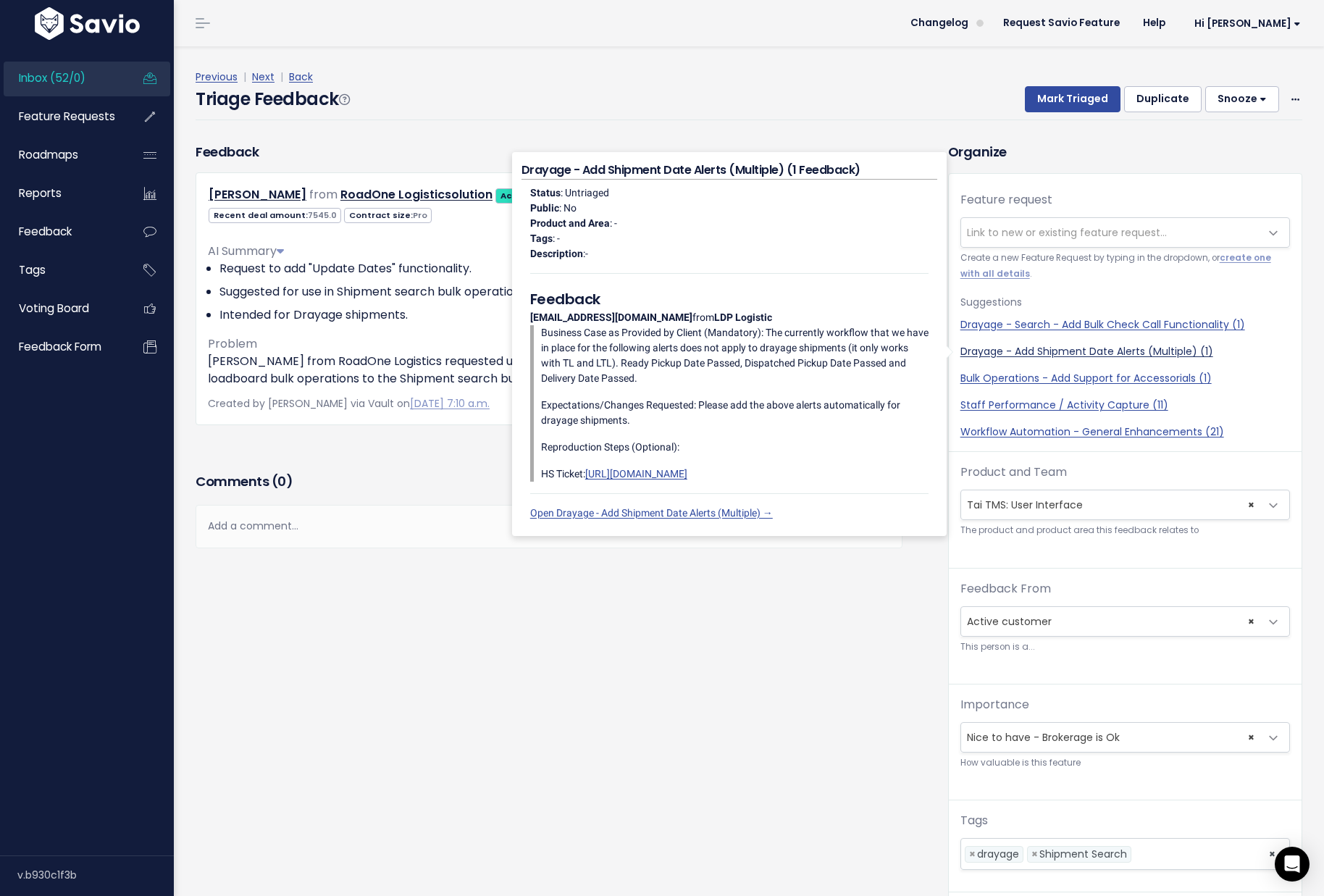
click at [1076, 354] on link "Drayage - Add Shipment Date Alerts (Multiple) (1)" at bounding box center [1124, 351] width 329 height 15
select select "47334"
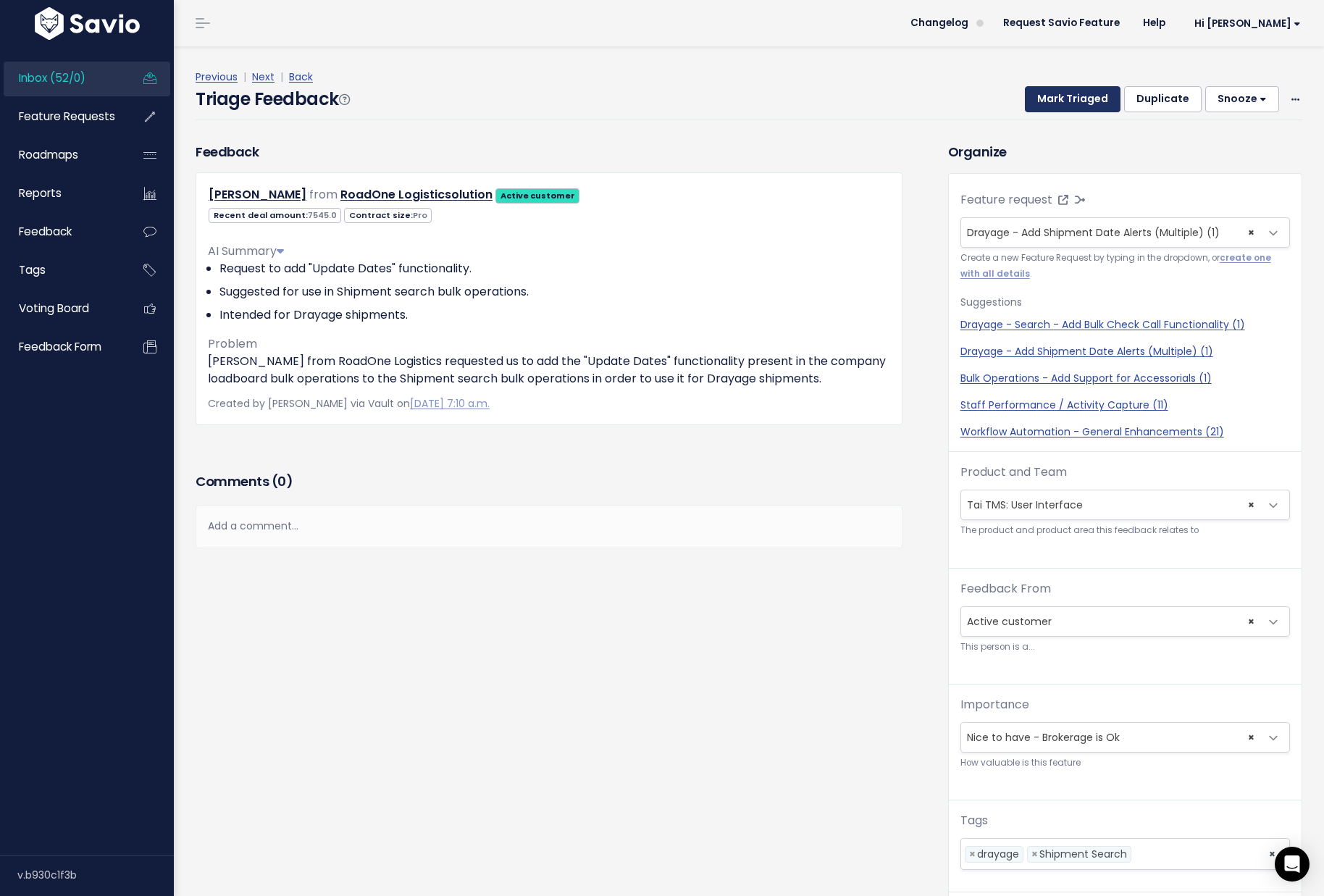
click at [1052, 96] on button "Mark Triaged" at bounding box center [1073, 99] width 96 height 26
